Goal: Communication & Community: Share content

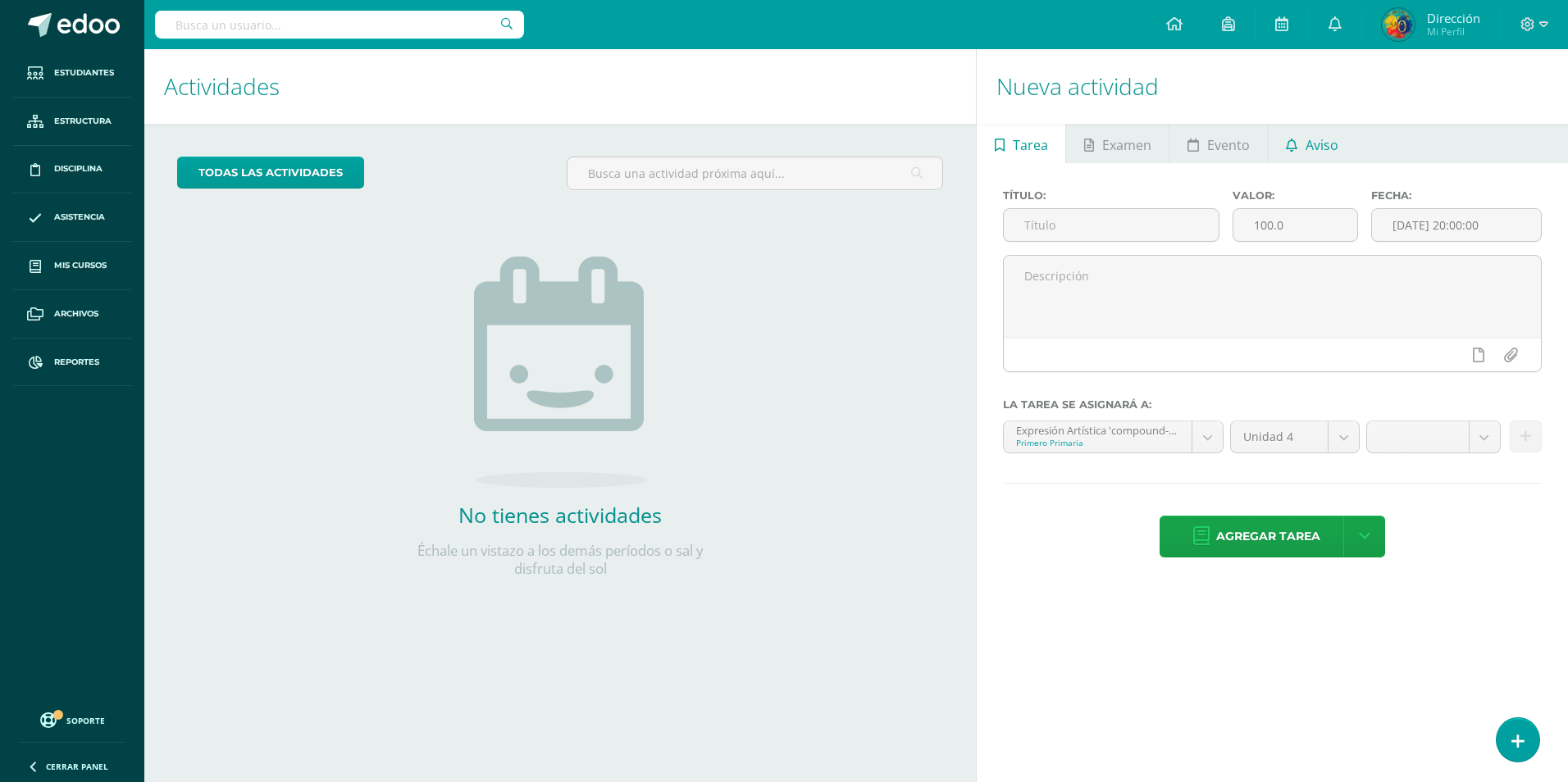
click at [1325, 141] on span "Aviso" at bounding box center [1322, 145] width 33 height 40
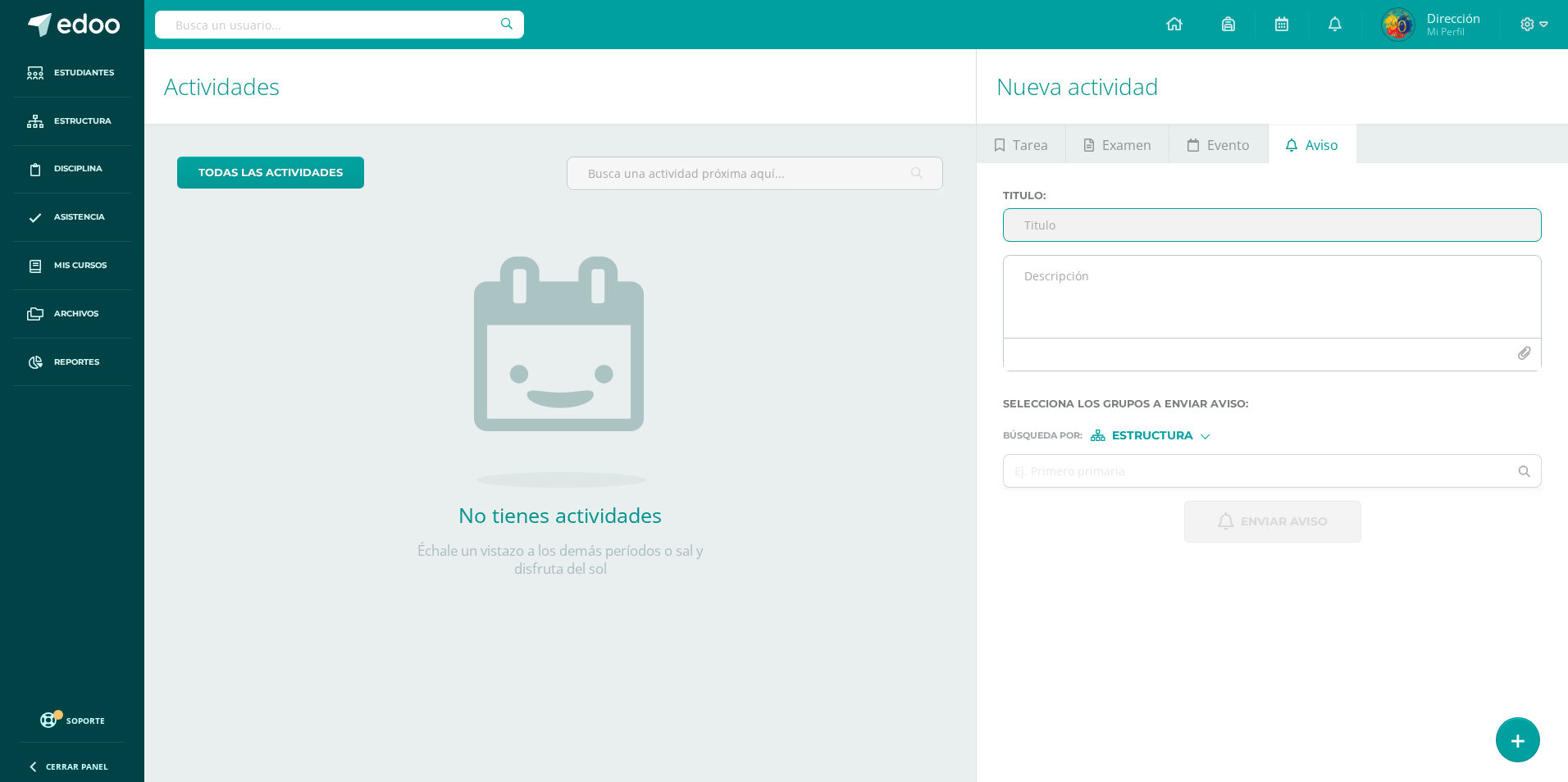
click at [1519, 355] on icon "button" at bounding box center [1524, 353] width 14 height 14
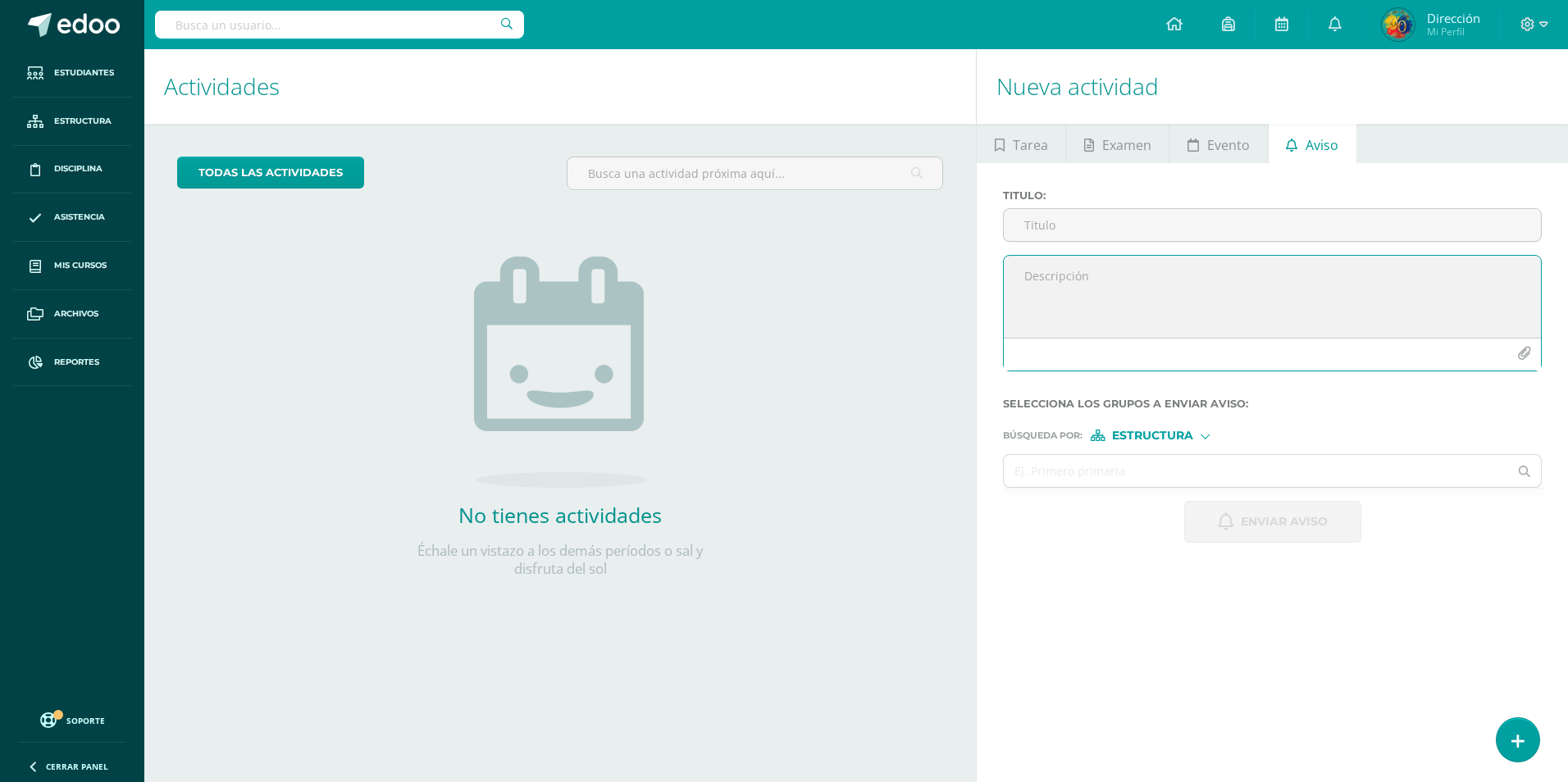
click at [1519, 353] on icon "button" at bounding box center [1524, 353] width 14 height 14
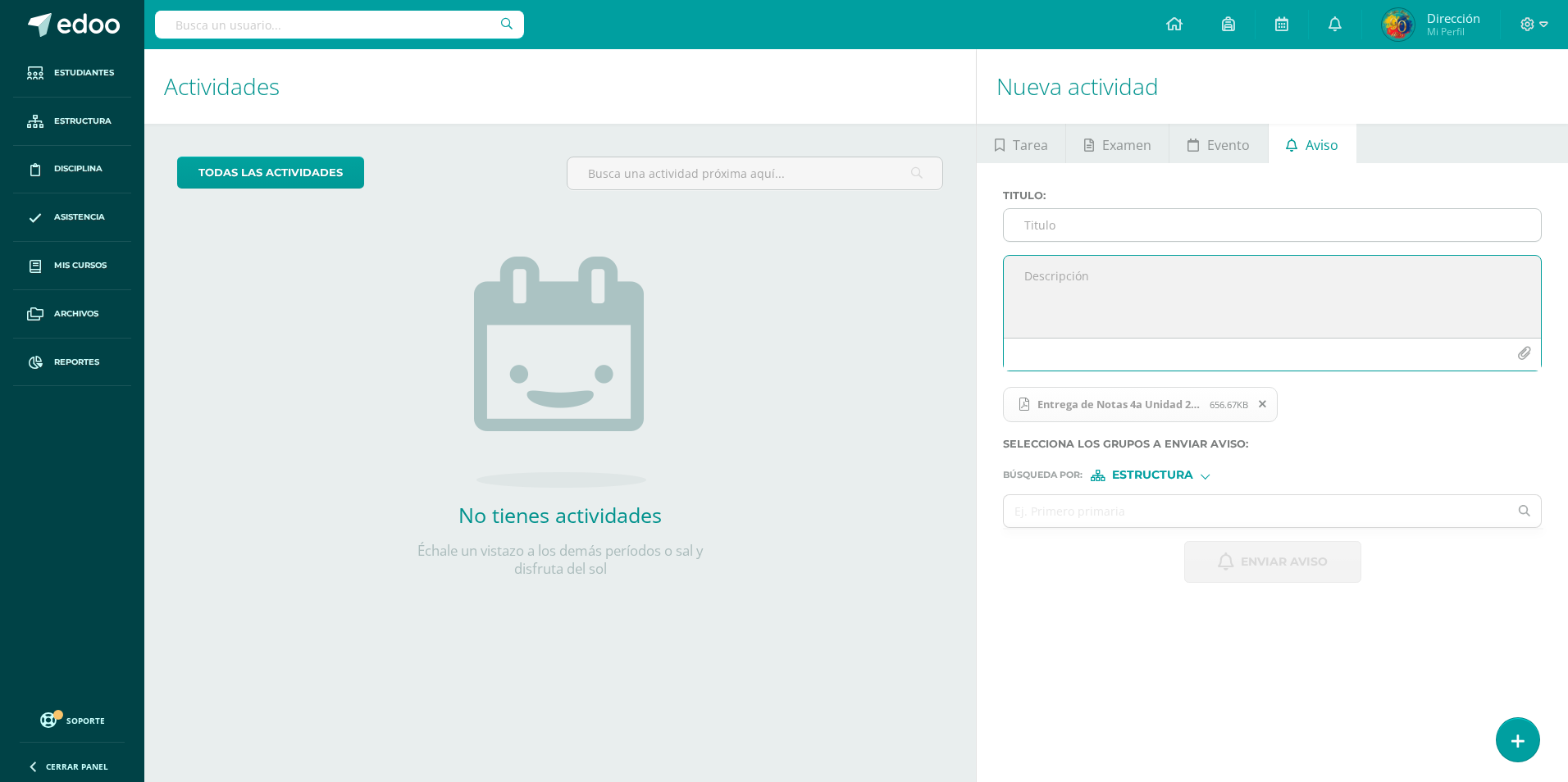
click at [1099, 227] on input "Titulo :" at bounding box center [1273, 225] width 537 height 32
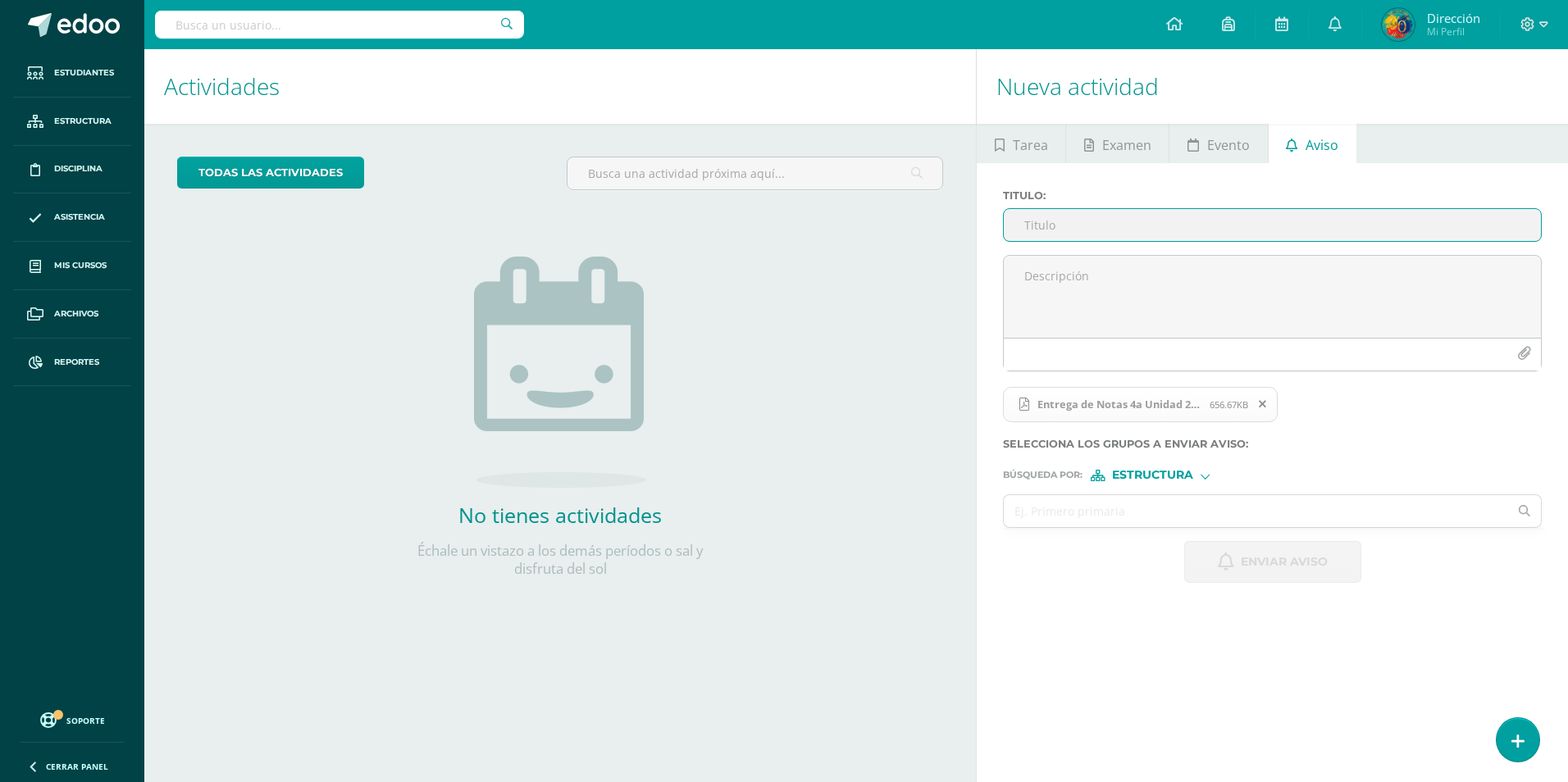
paste input "Entrega y entrevista por Notas de Tercera Unidad"
drag, startPoint x: 1229, startPoint y: 212, endPoint x: 1243, endPoint y: 215, distance: 14.3
click at [1230, 212] on input "Entrega y entrevista por Notas de Tercera Unidad" at bounding box center [1273, 225] width 537 height 32
drag, startPoint x: 1249, startPoint y: 228, endPoint x: 1208, endPoint y: 231, distance: 41.1
click at [1208, 231] on input "Entrega y entrevista por Notas de Tercera Unidad" at bounding box center [1273, 225] width 537 height 32
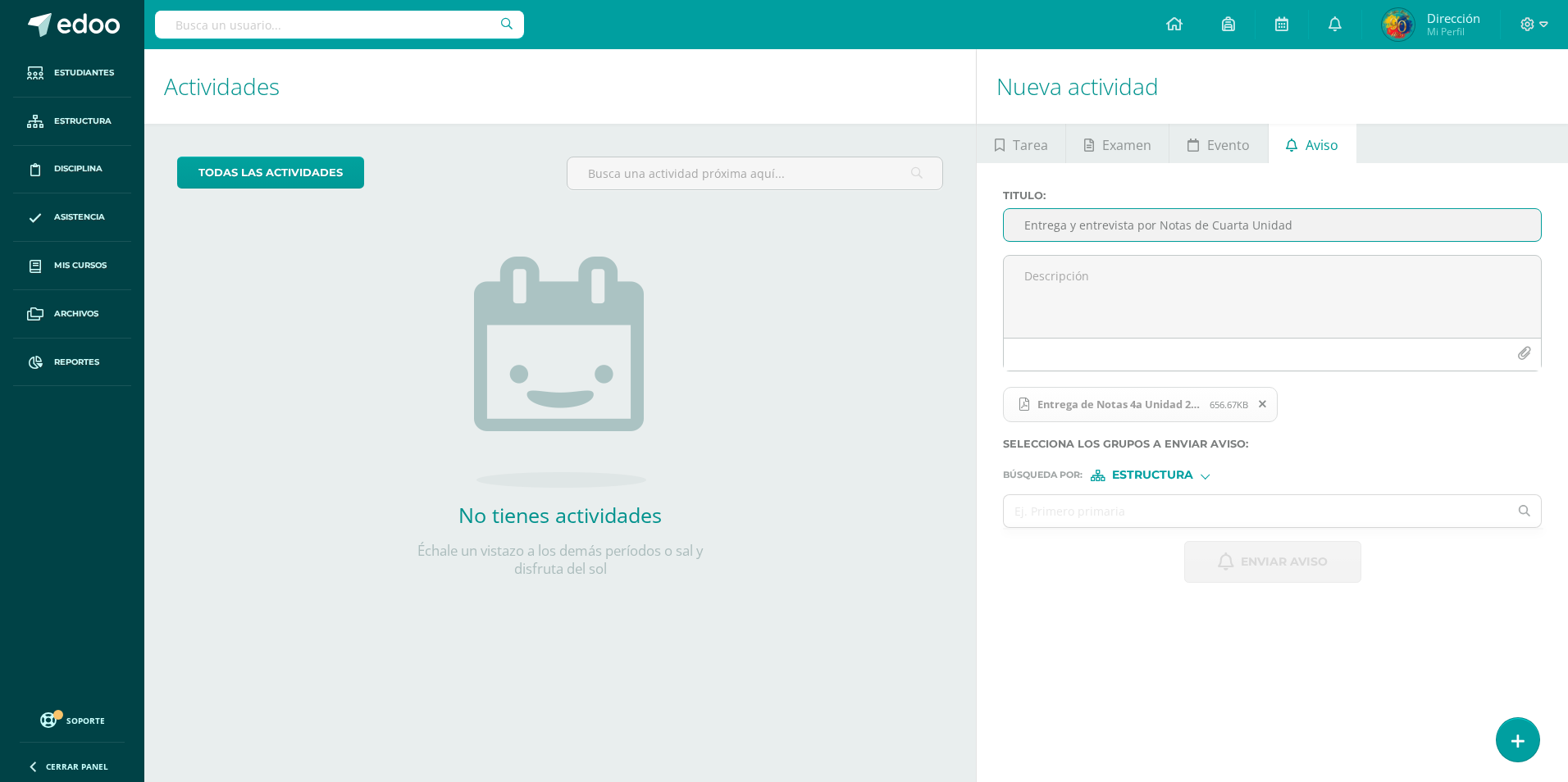
type input "Entrega y entrevista por Notas de Cuarta Unidad"
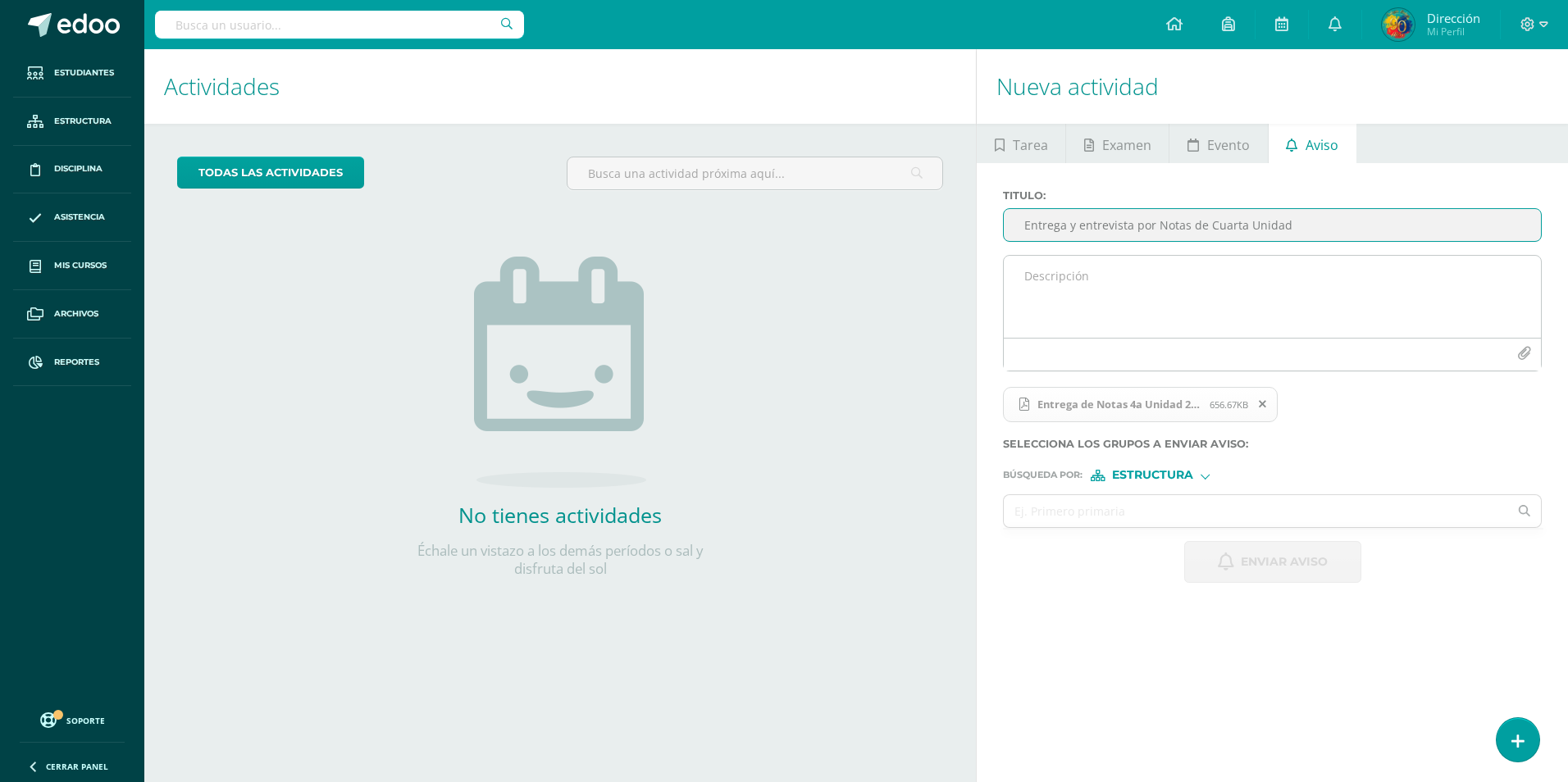
click at [1053, 273] on textarea at bounding box center [1273, 296] width 537 height 82
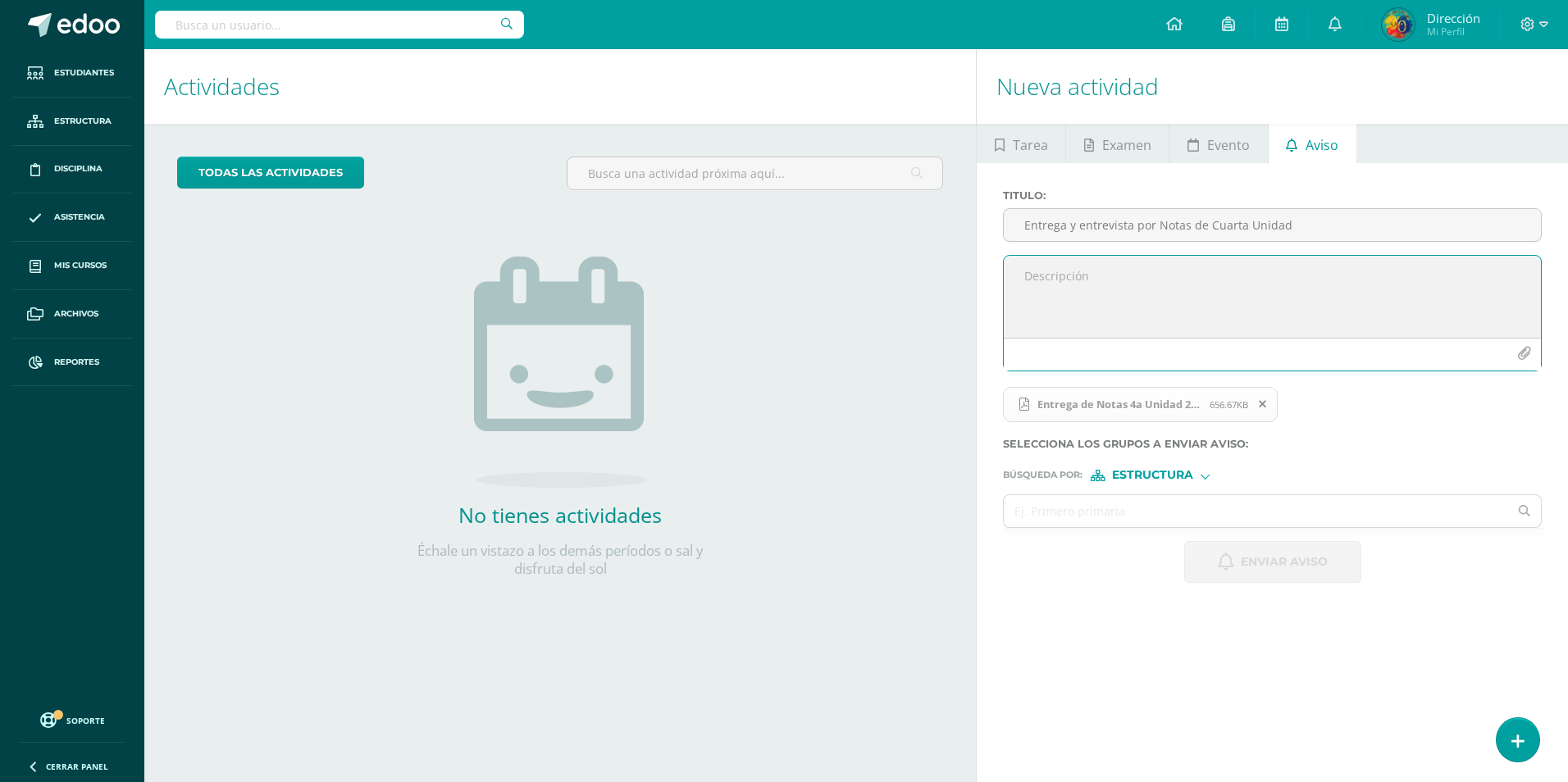
paste textarea "Estimados Padres de Familia: Reciban un cordial saludo, con nuestros mejores de…"
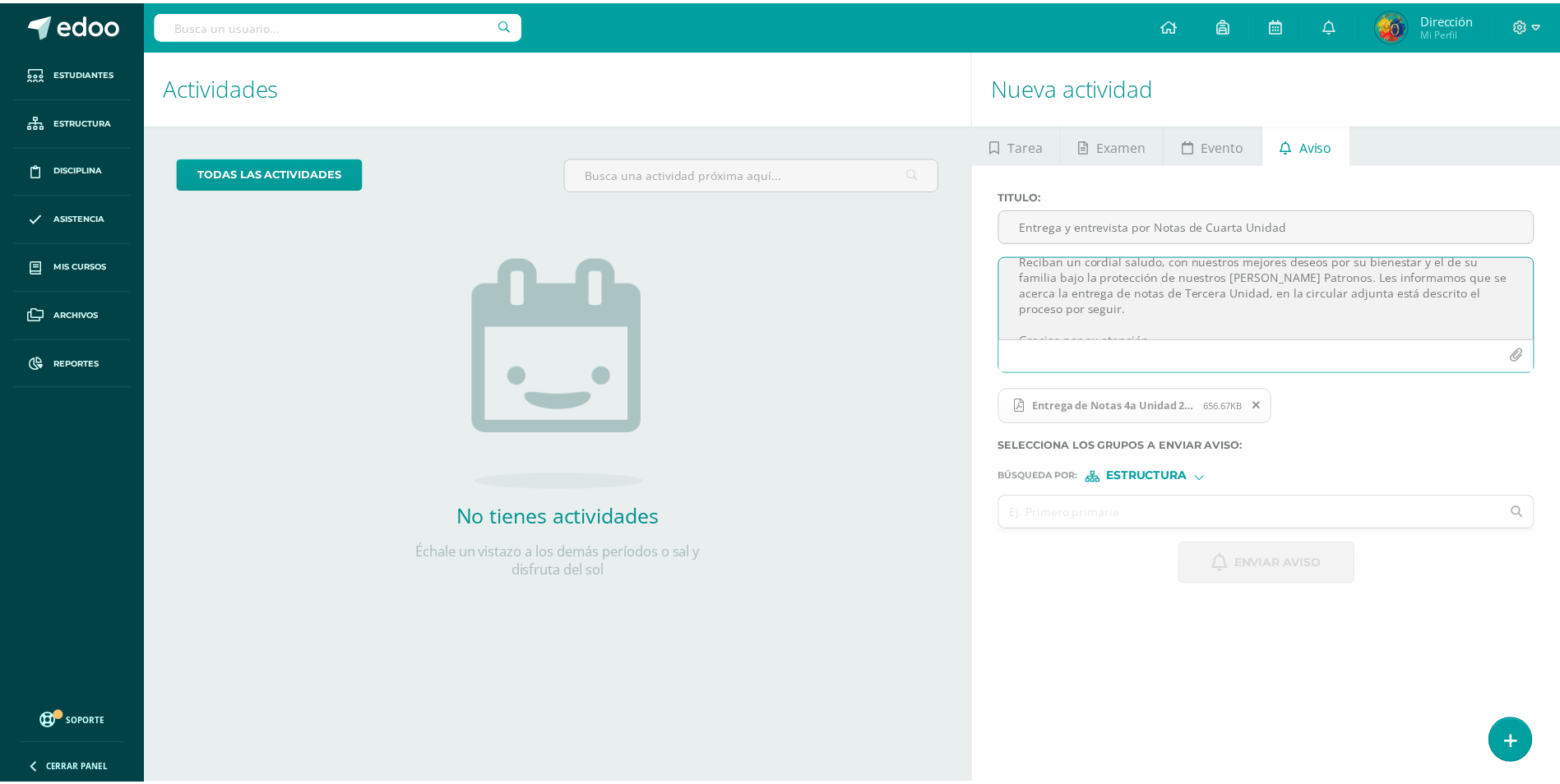
scroll to position [52, 0]
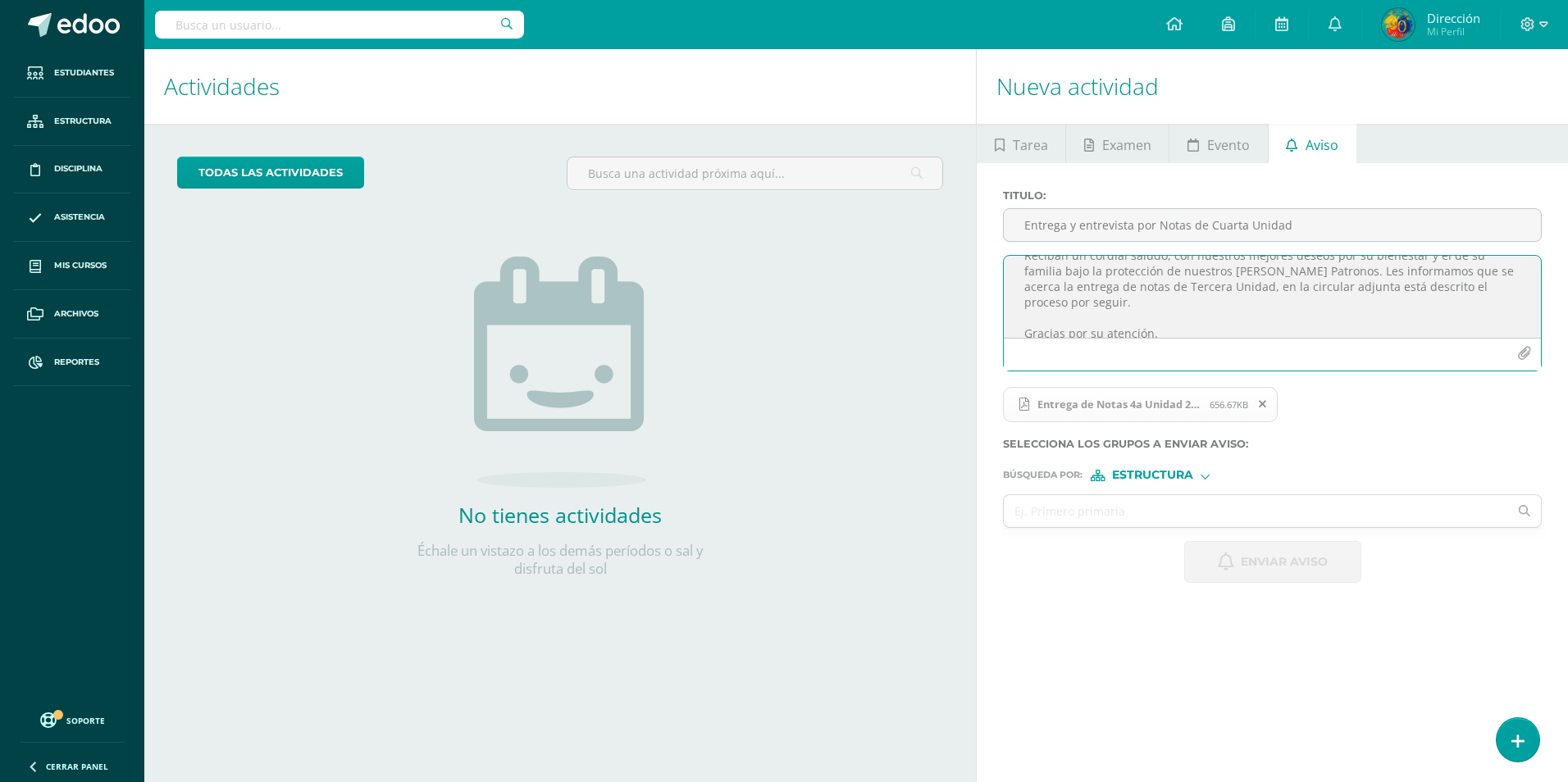
click at [1029, 265] on textarea "Estimados Padres de Familia: Reciban un cordial saludo, con nuestros mejores de…" at bounding box center [1273, 296] width 537 height 82
click at [1134, 281] on textarea "Estimados Padres de Familia: Reciban un cordial saludo, con nuestros mejores de…" at bounding box center [1273, 296] width 537 height 82
drag, startPoint x: 1131, startPoint y: 286, endPoint x: 1090, endPoint y: 286, distance: 41.0
click at [1090, 286] on textarea "Estimados Padres de Familia: Reciban un cordial saludo, con nuestros mejores de…" at bounding box center [1273, 296] width 537 height 82
type textarea "Estimados Padres de Familia: Reciban un cordial saludo, con nuestros mejores de…"
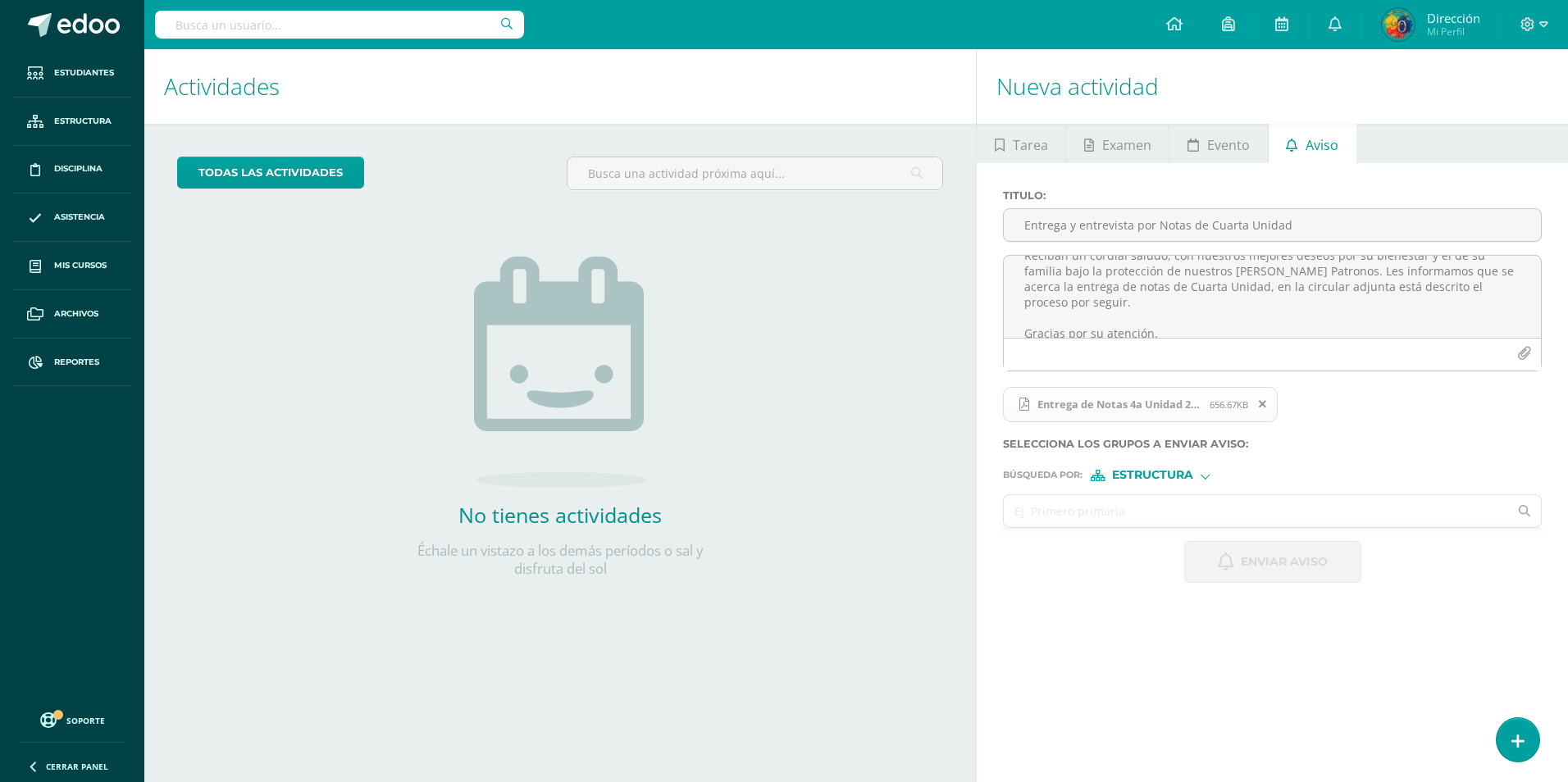
click at [1144, 519] on input "text" at bounding box center [1256, 511] width 504 height 32
type input "Prima"
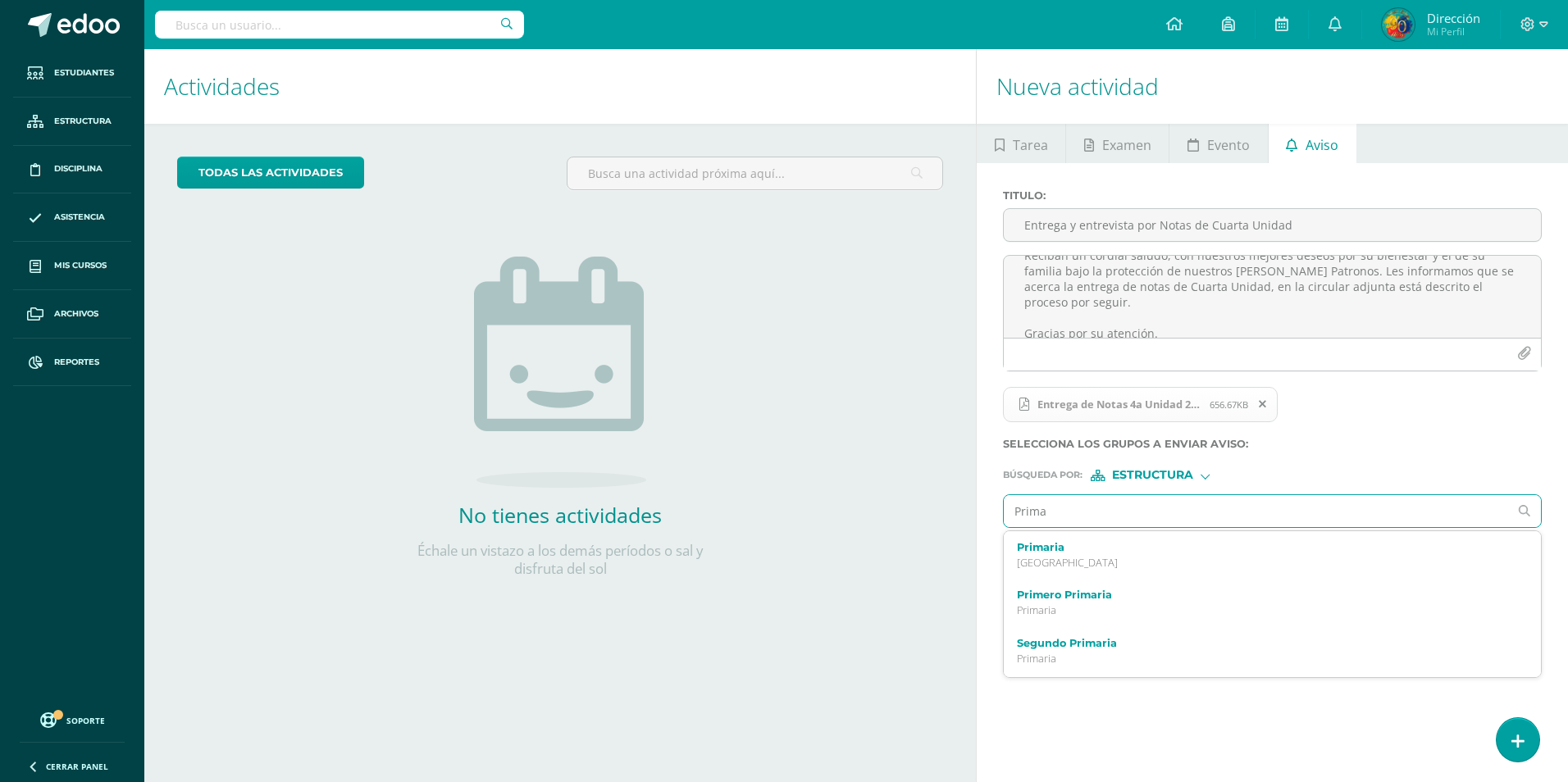
click at [1069, 556] on p "[GEOGRAPHIC_DATA]" at bounding box center [1261, 563] width 489 height 14
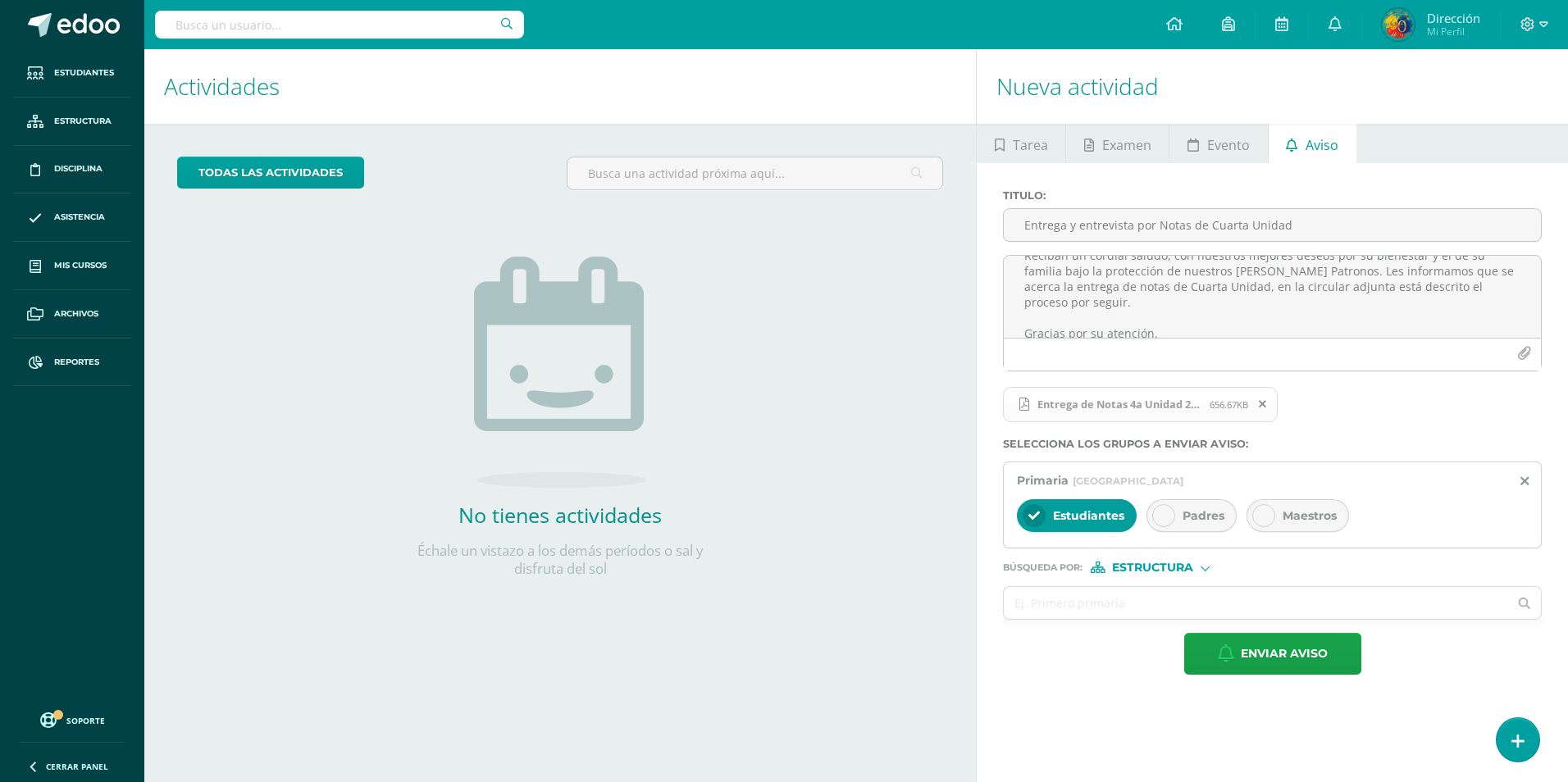
click at [1213, 520] on span "Padres" at bounding box center [1203, 516] width 42 height 14
click at [1280, 518] on div "Maestros" at bounding box center [1298, 516] width 102 height 33
click at [1165, 606] on input "text" at bounding box center [1256, 602] width 504 height 32
type input "a"
type input "[PERSON_NAME][US_STATE]"
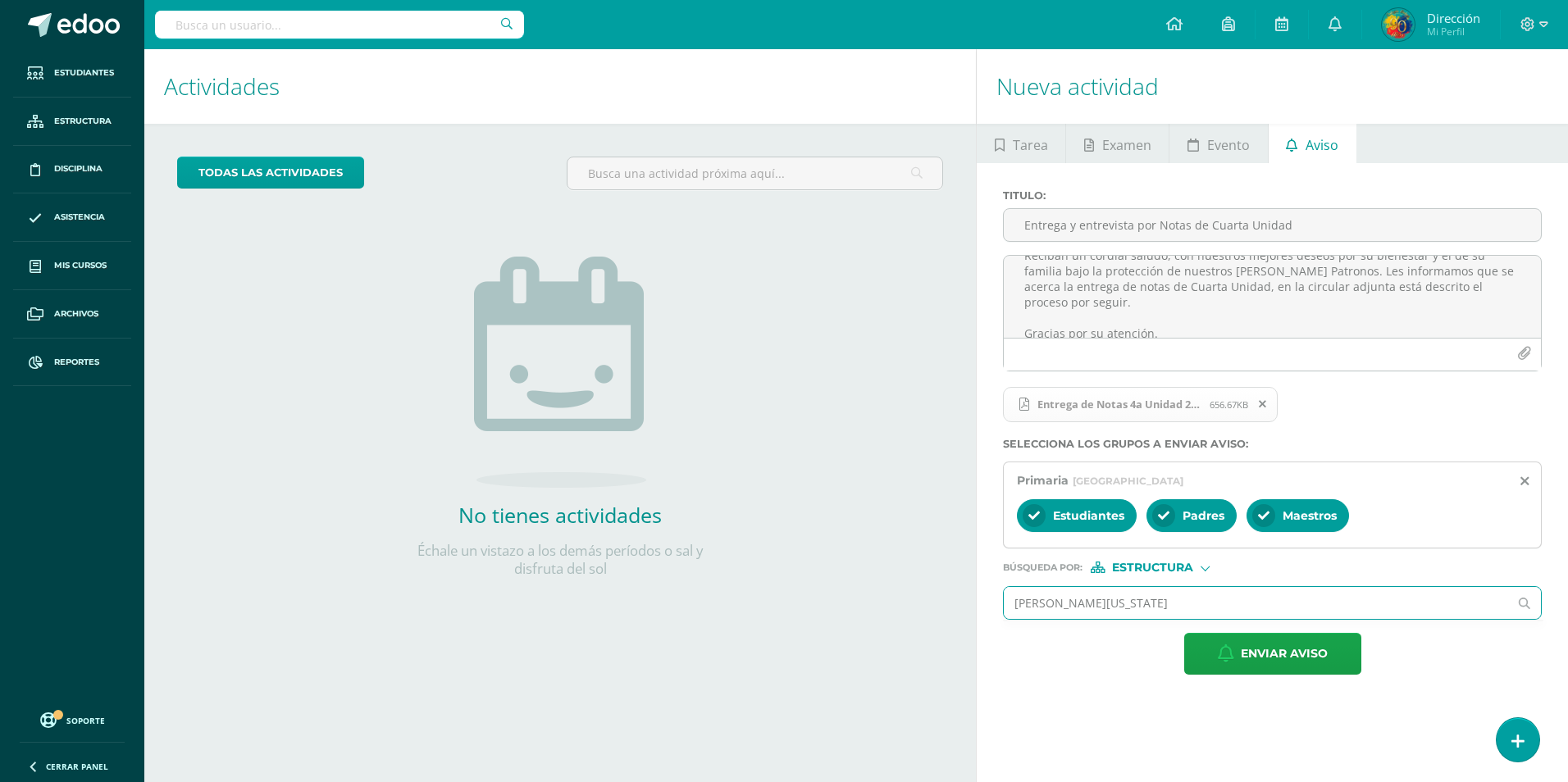
click at [1136, 570] on span "Estructura" at bounding box center [1153, 568] width 81 height 9
click at [1143, 606] on span "Persona" at bounding box center [1159, 610] width 59 height 9
click at [1099, 617] on input "text" at bounding box center [1256, 602] width 504 height 32
type input "[PERSON_NAME][US_STATE]"
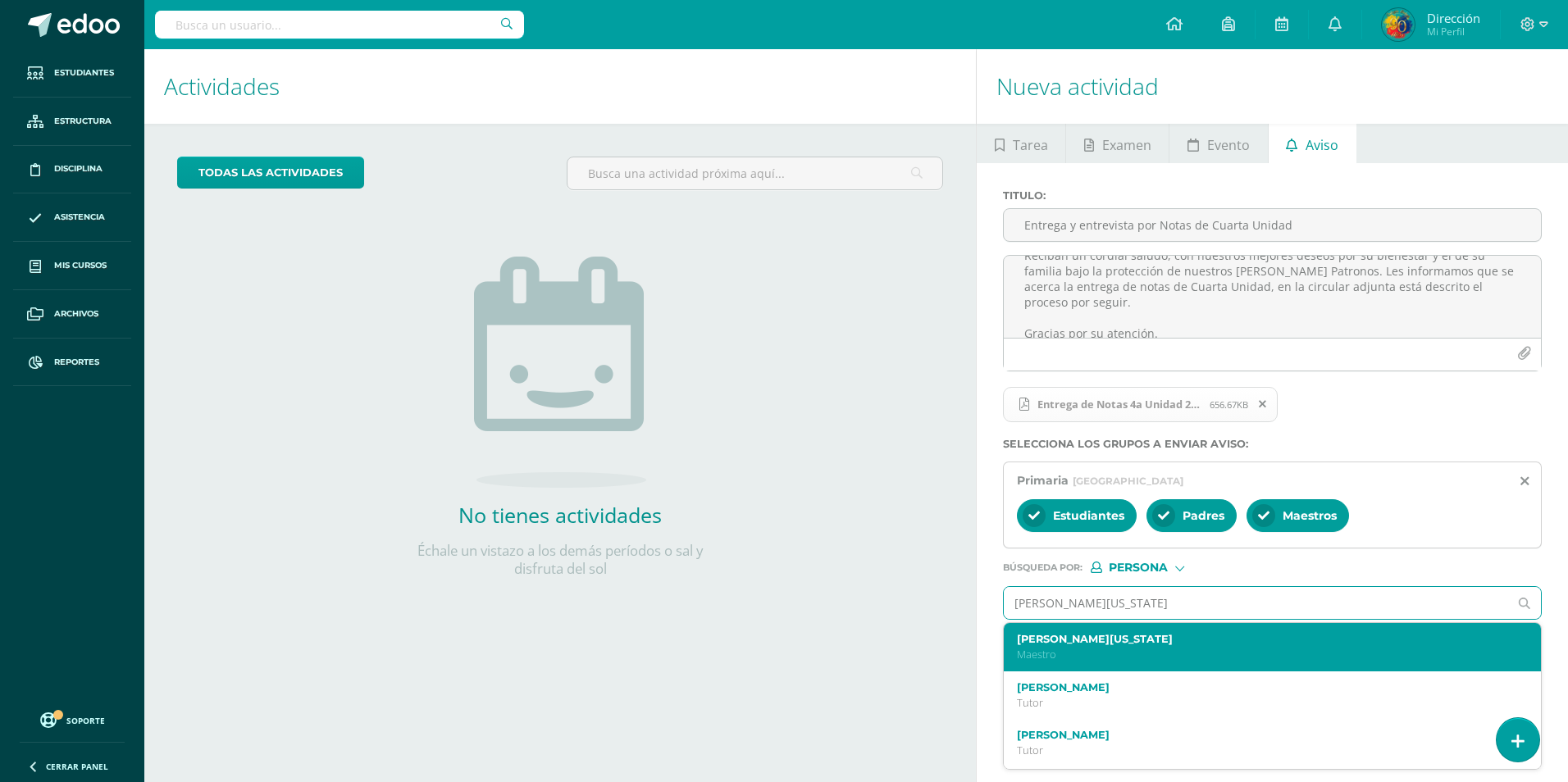
click at [1130, 649] on p "Maestro" at bounding box center [1261, 655] width 489 height 14
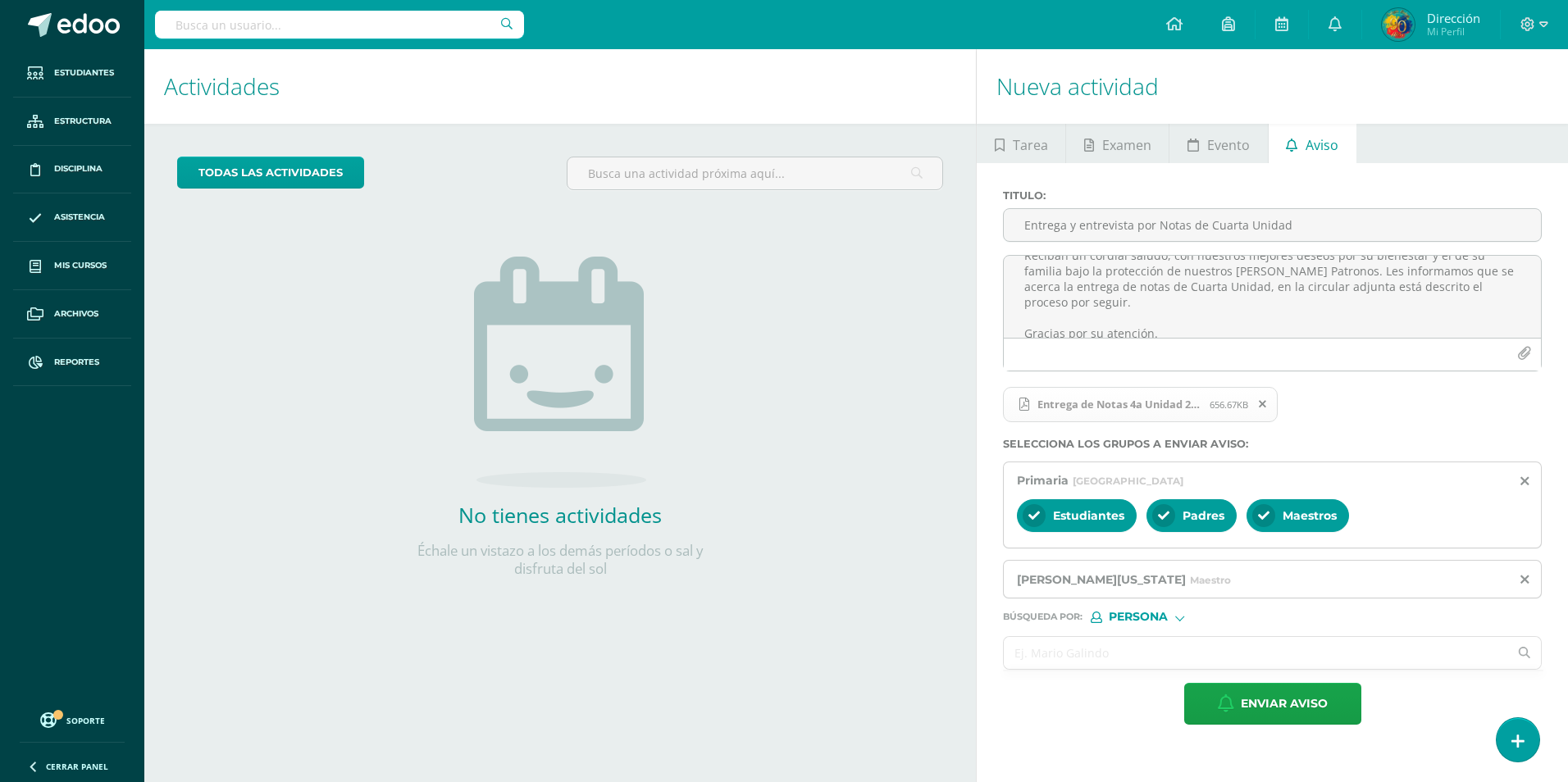
click at [1117, 650] on input "text" at bounding box center [1256, 653] width 504 height 32
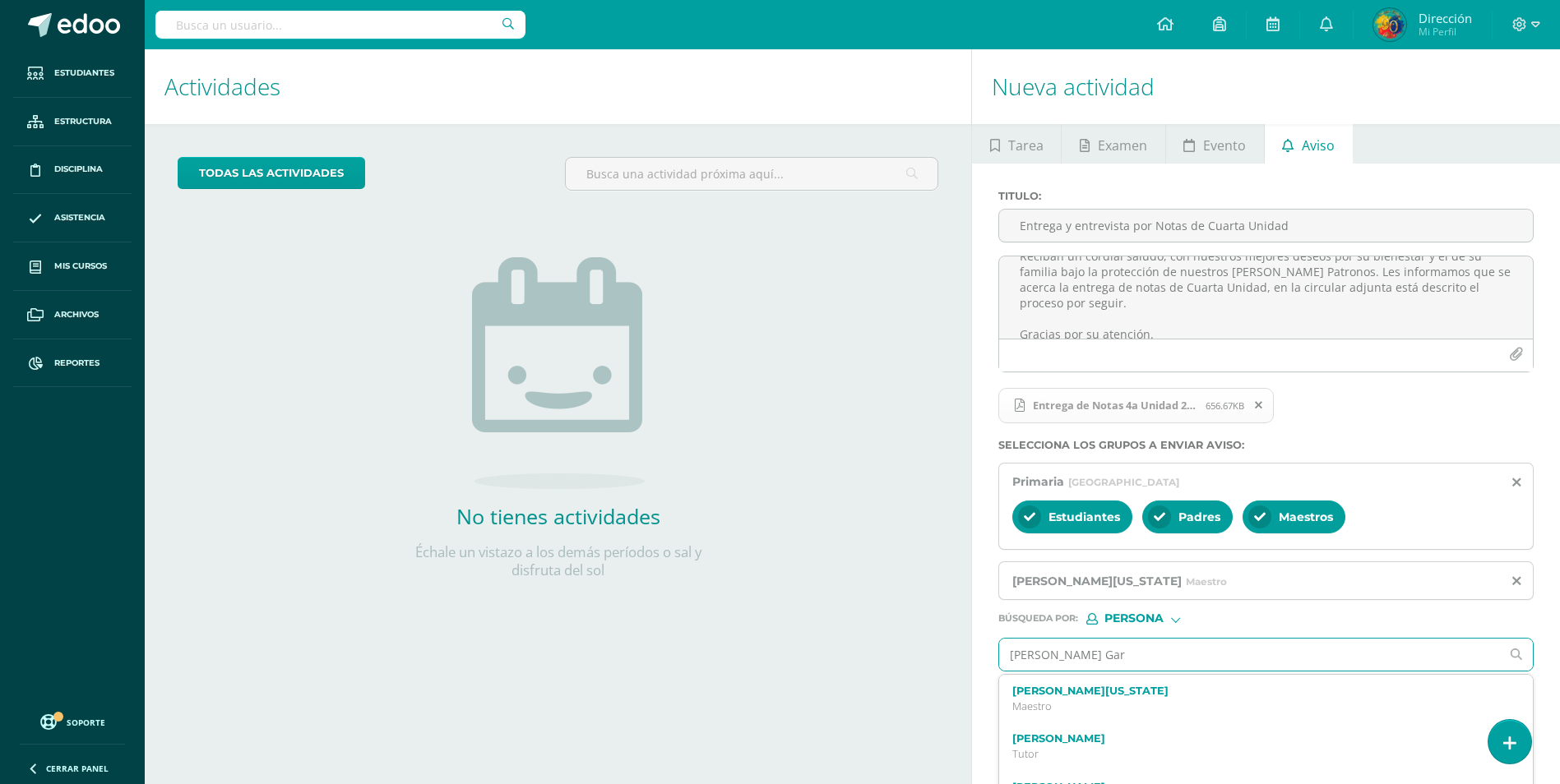
type input "[PERSON_NAME]"
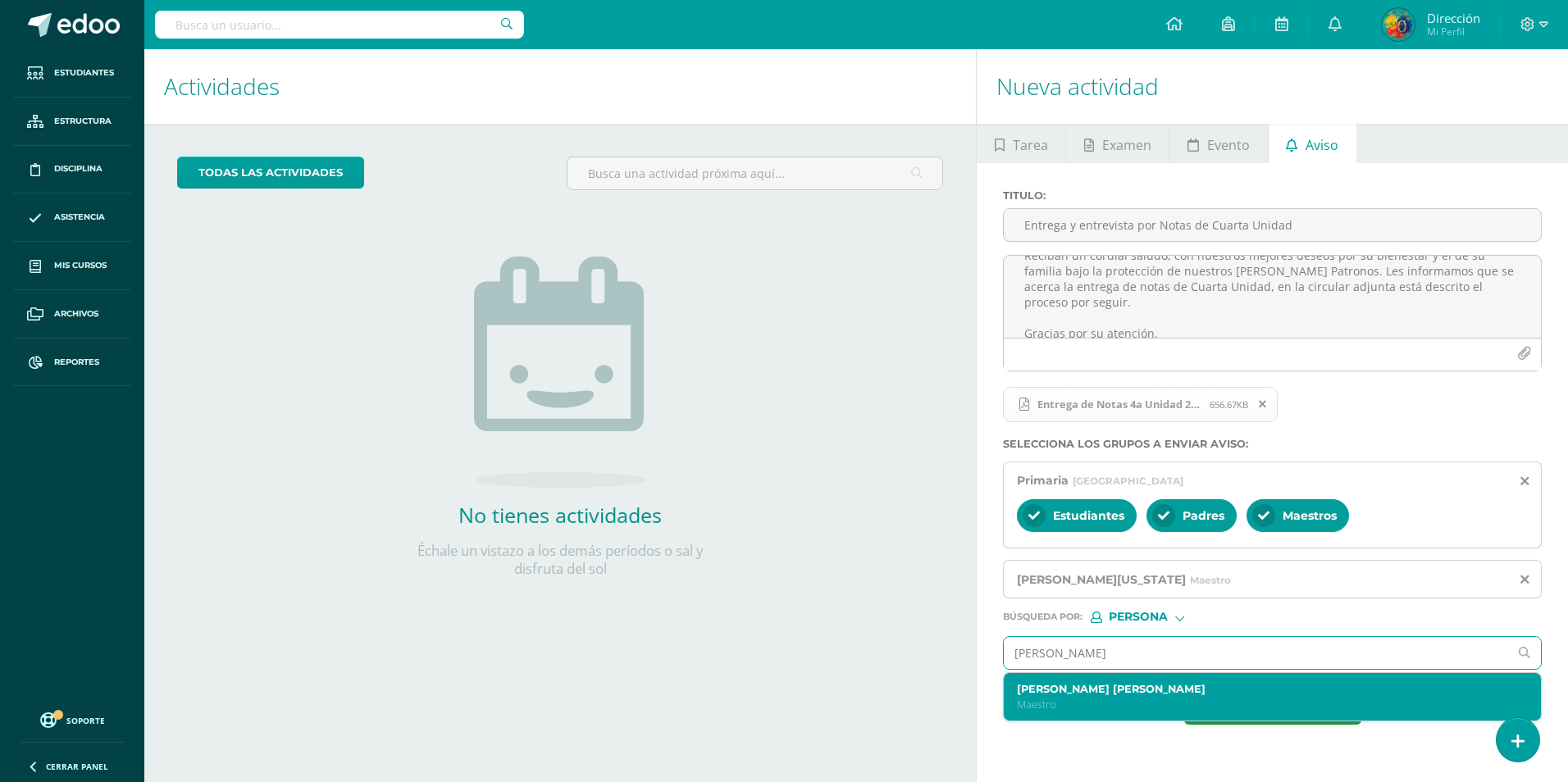
click at [1132, 706] on p "Maestro" at bounding box center [1261, 705] width 489 height 14
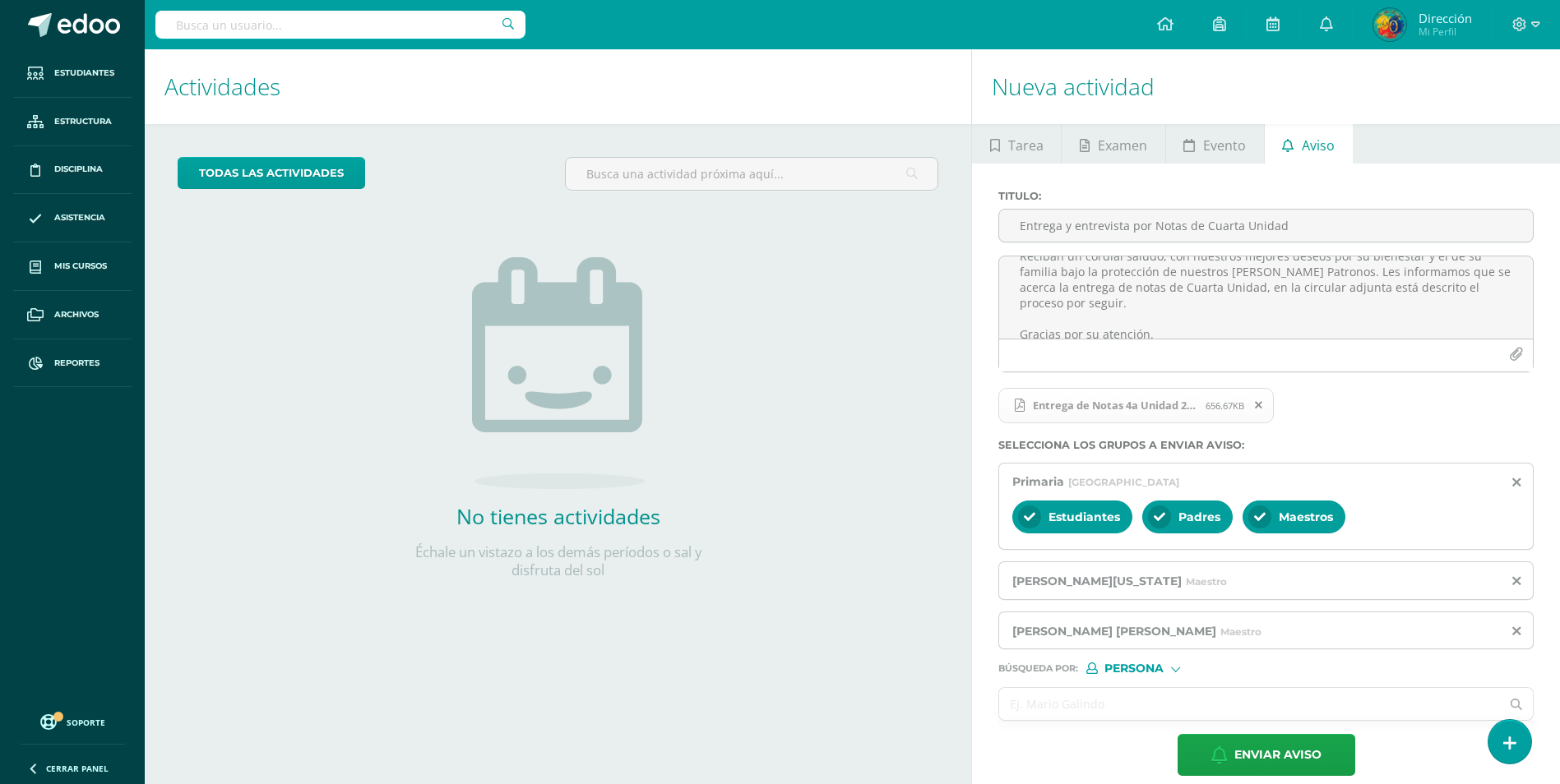
click at [1086, 698] on input "text" at bounding box center [1249, 704] width 501 height 32
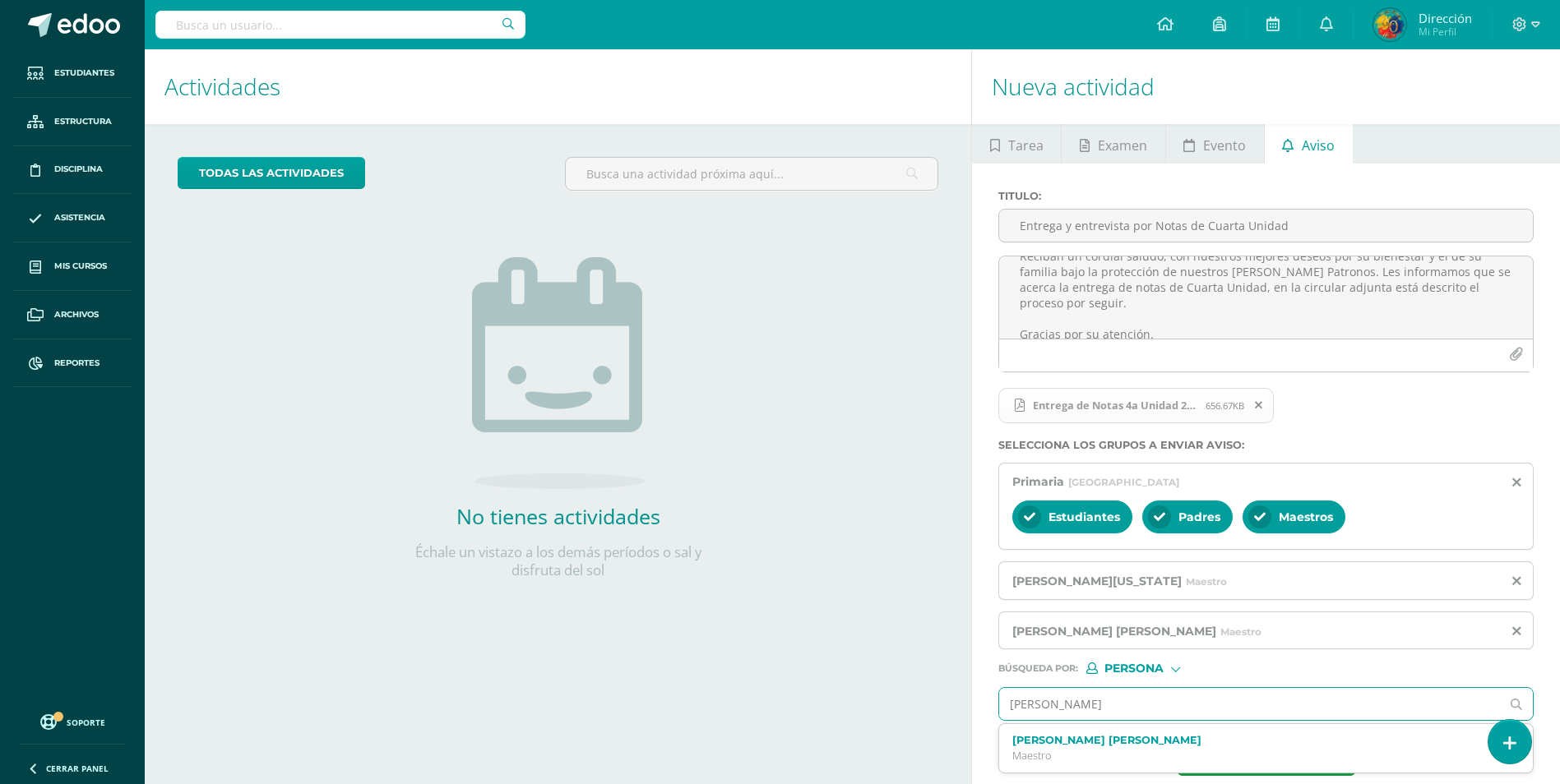
type input "[PERSON_NAME]"
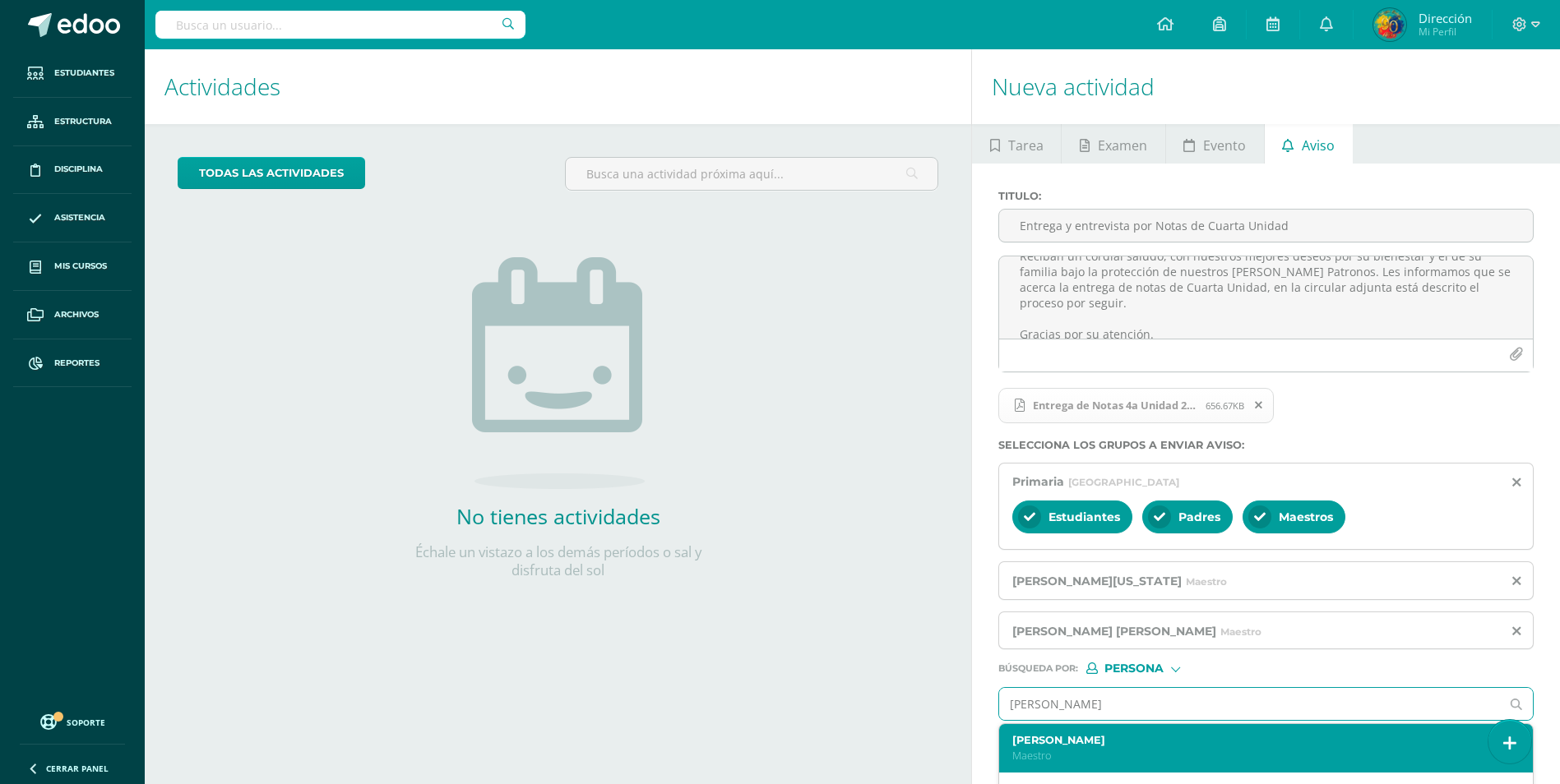
click at [1055, 747] on div "[PERSON_NAME] Maestro" at bounding box center [1255, 749] width 485 height 29
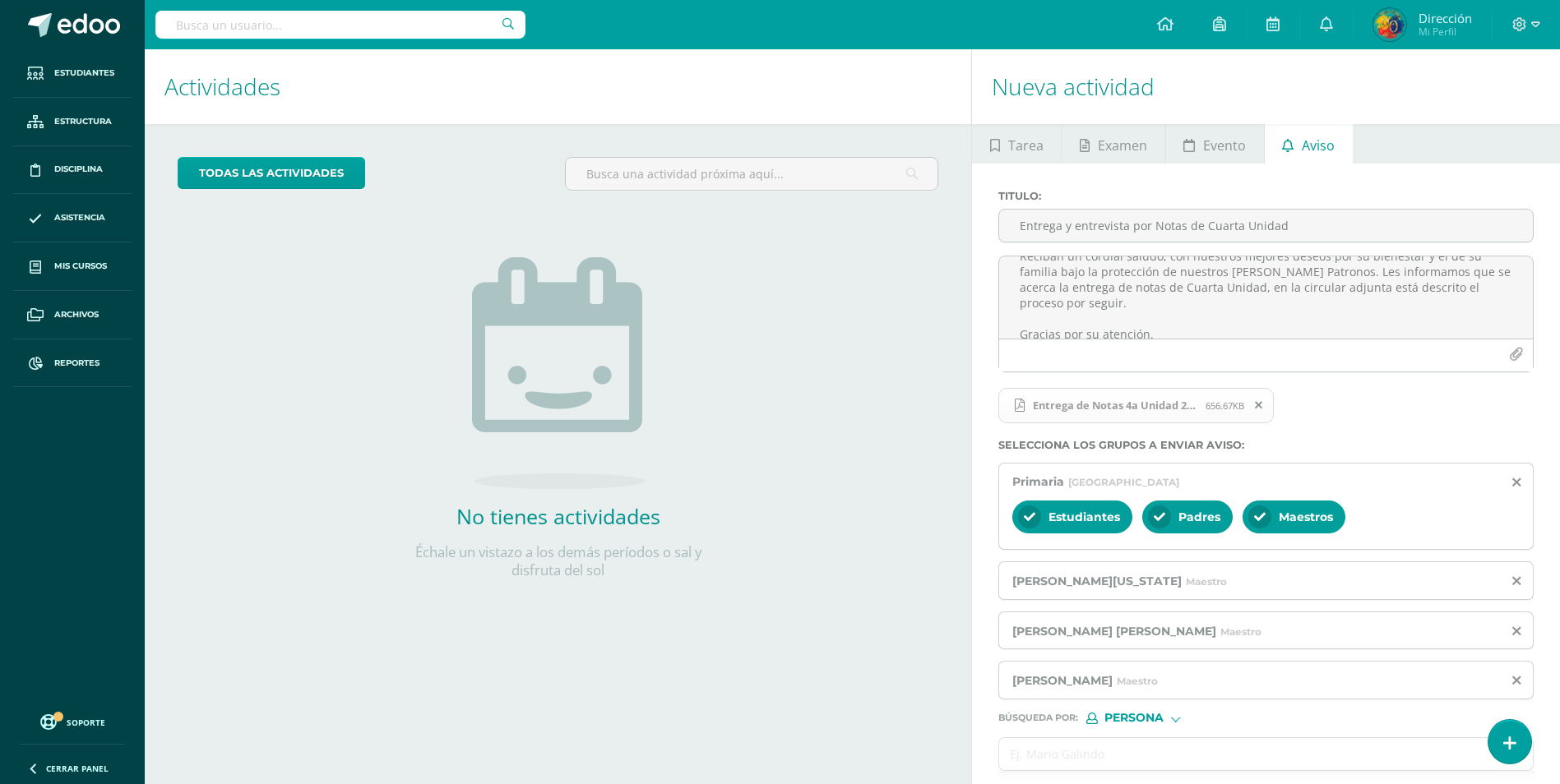
click at [1064, 745] on input "text" at bounding box center [1249, 754] width 501 height 32
type input "[GEOGRAPHIC_DATA]"
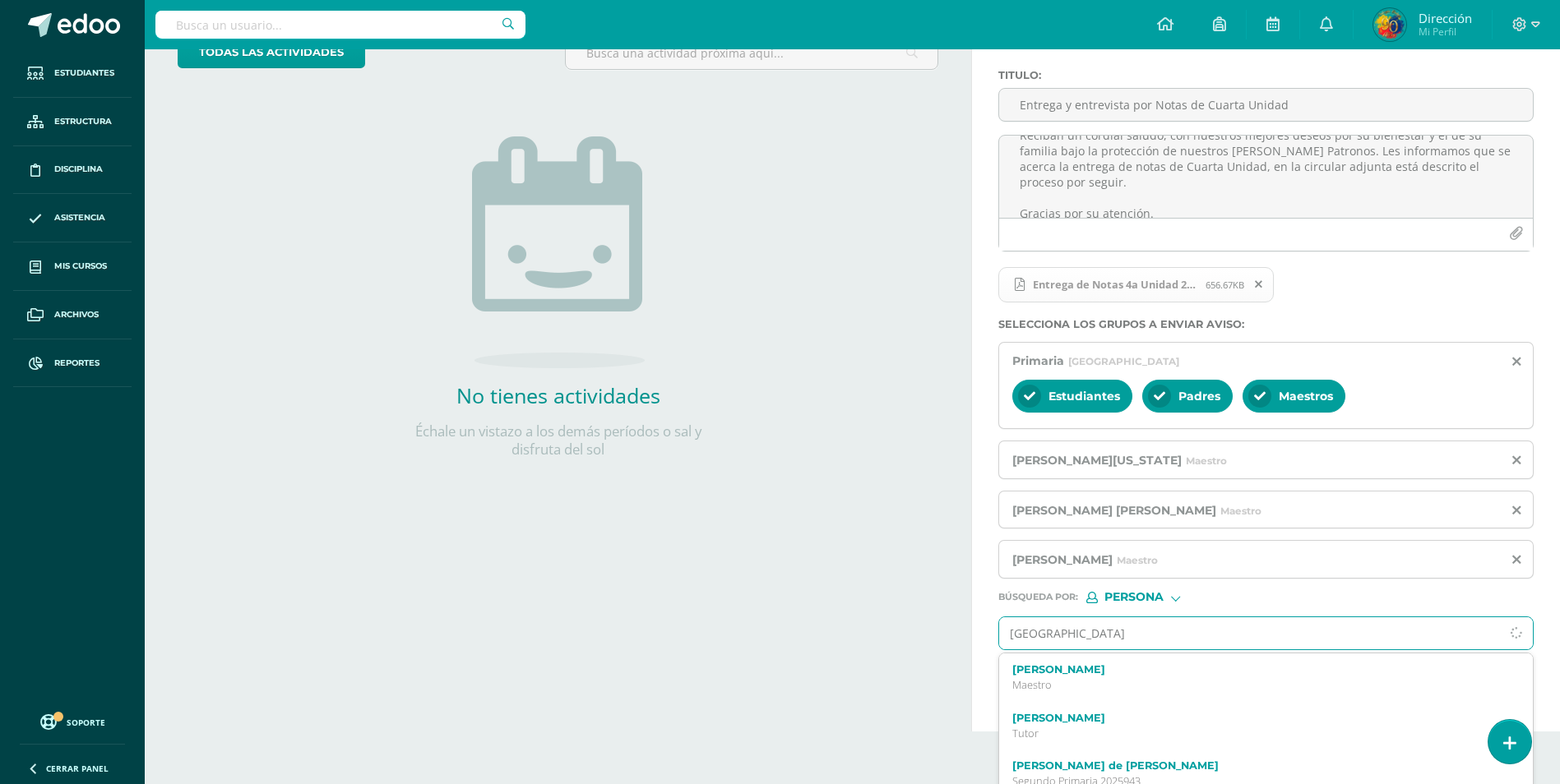
scroll to position [137, 0]
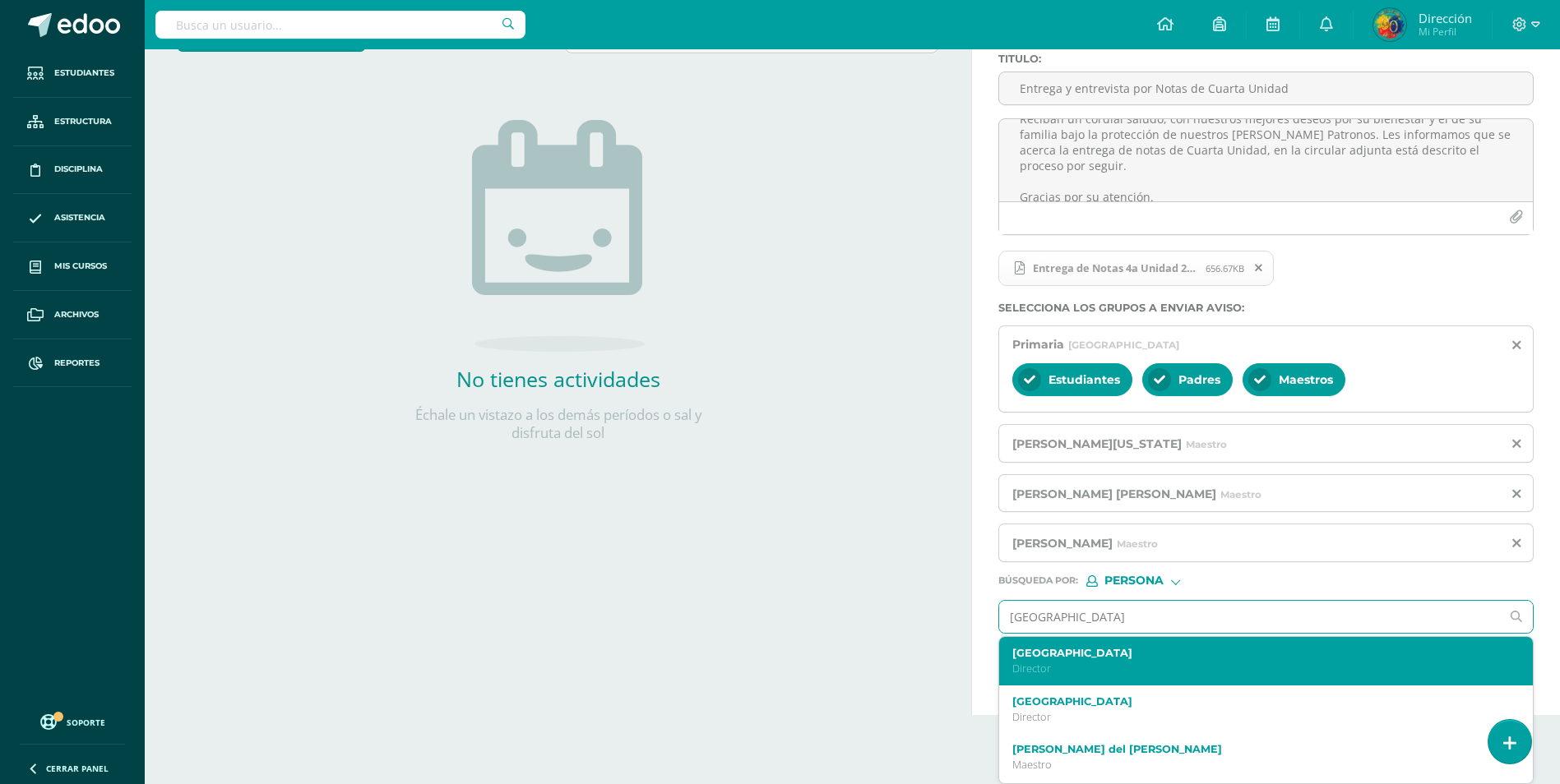
click at [1092, 665] on p "Director" at bounding box center [1255, 669] width 485 height 14
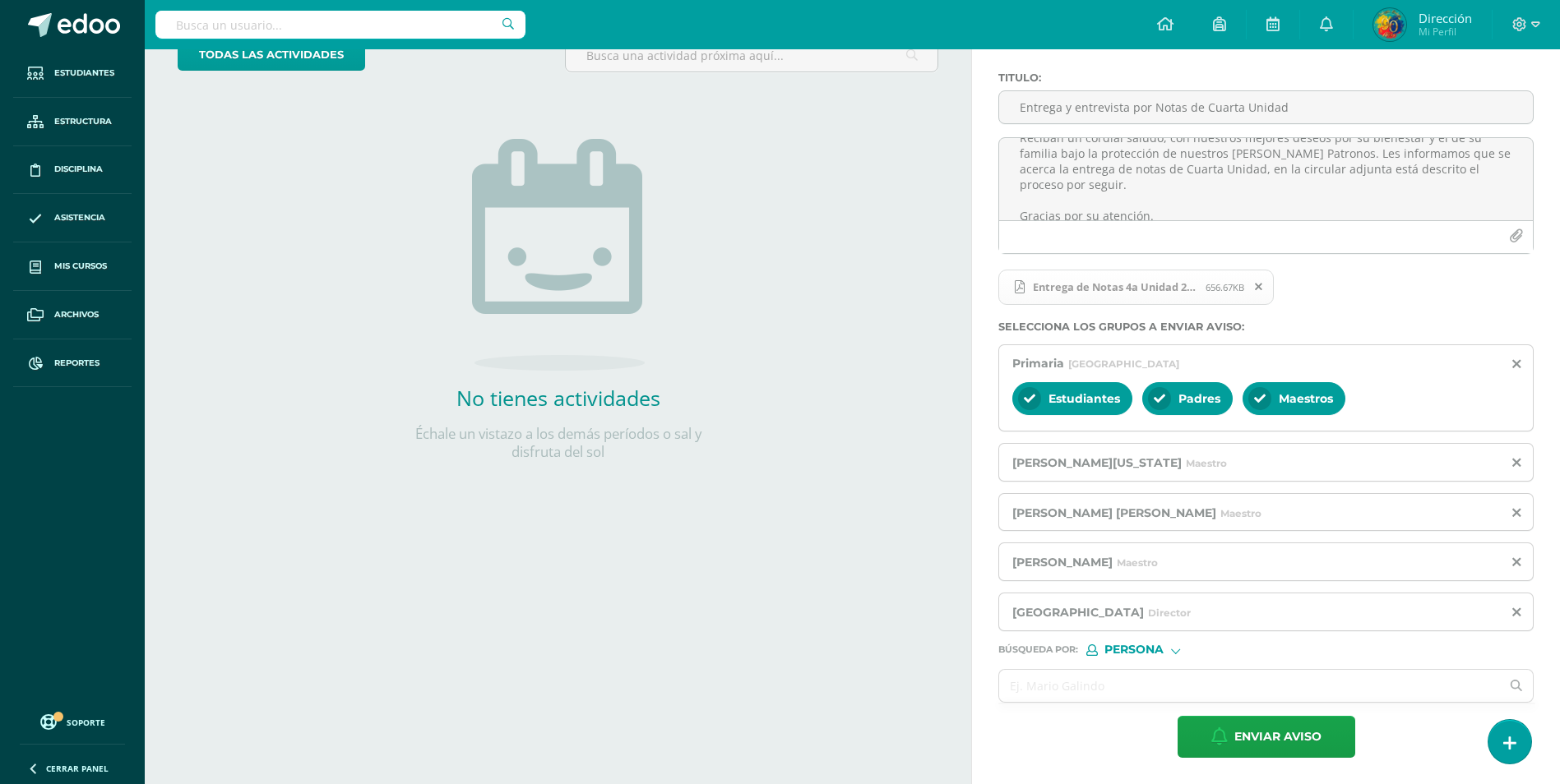
scroll to position [118, 0]
click at [1277, 732] on span "Enviar aviso" at bounding box center [1278, 738] width 87 height 41
